Goal: Task Accomplishment & Management: Manage account settings

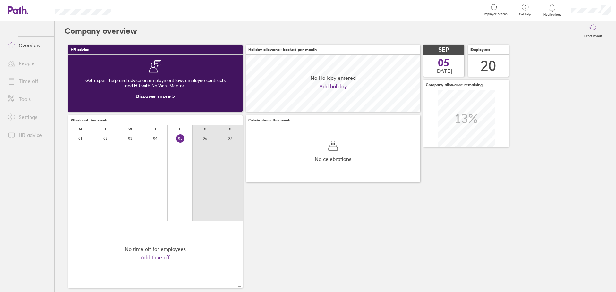
scroll to position [57, 174]
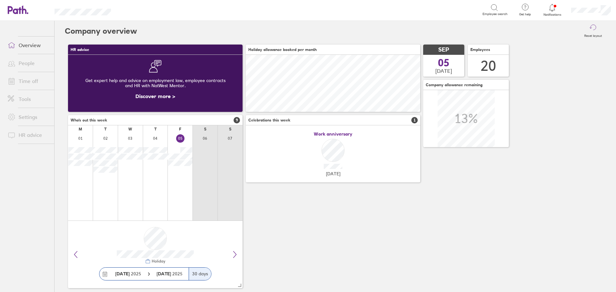
click at [551, 6] on icon at bounding box center [552, 8] width 8 height 8
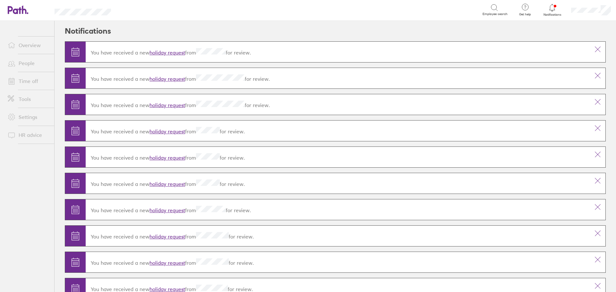
click at [160, 51] on link "holiday request" at bounding box center [167, 52] width 36 height 6
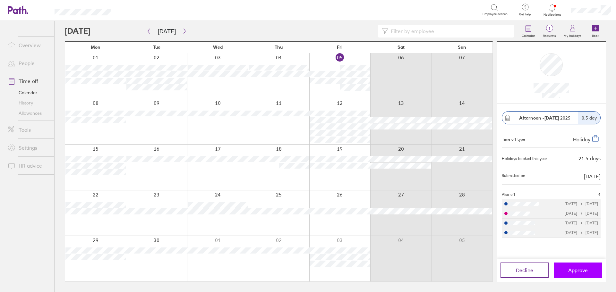
click at [580, 268] on span "Approve" at bounding box center [578, 271] width 20 height 6
